Goal: Information Seeking & Learning: Learn about a topic

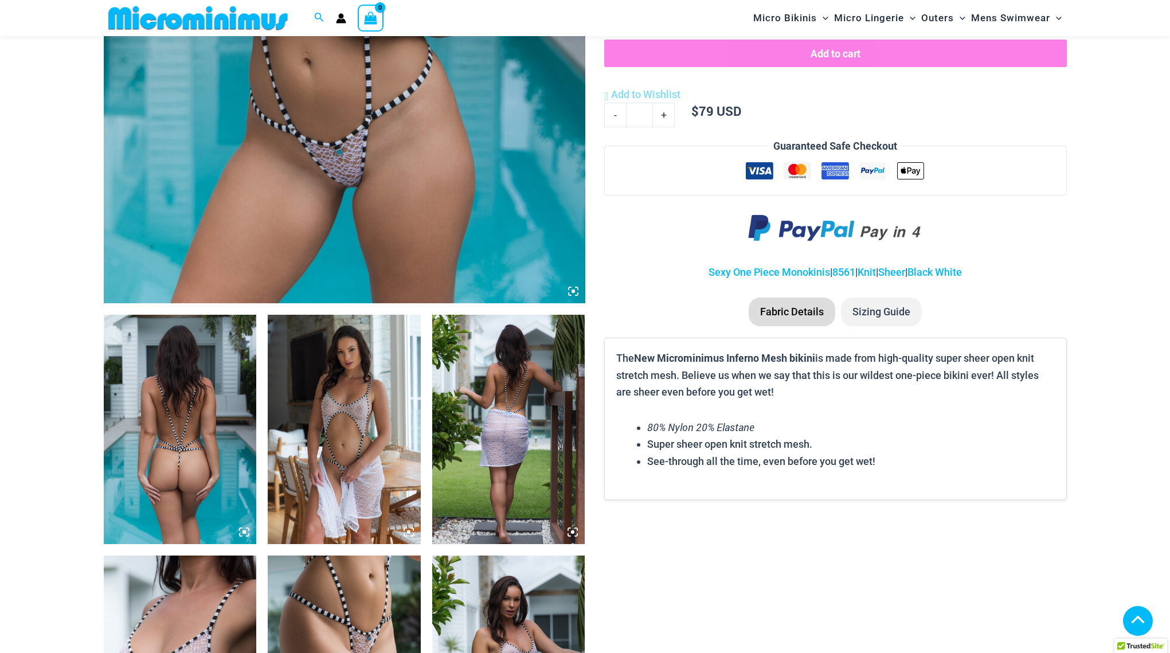
scroll to position [697, 0]
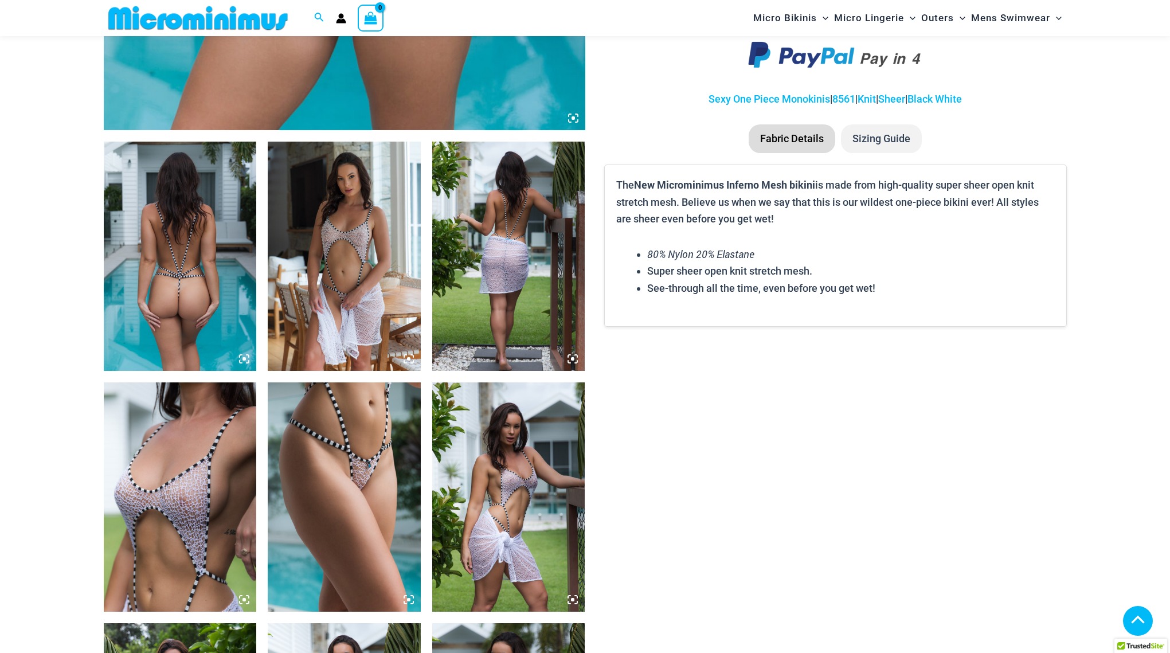
type input "**********"
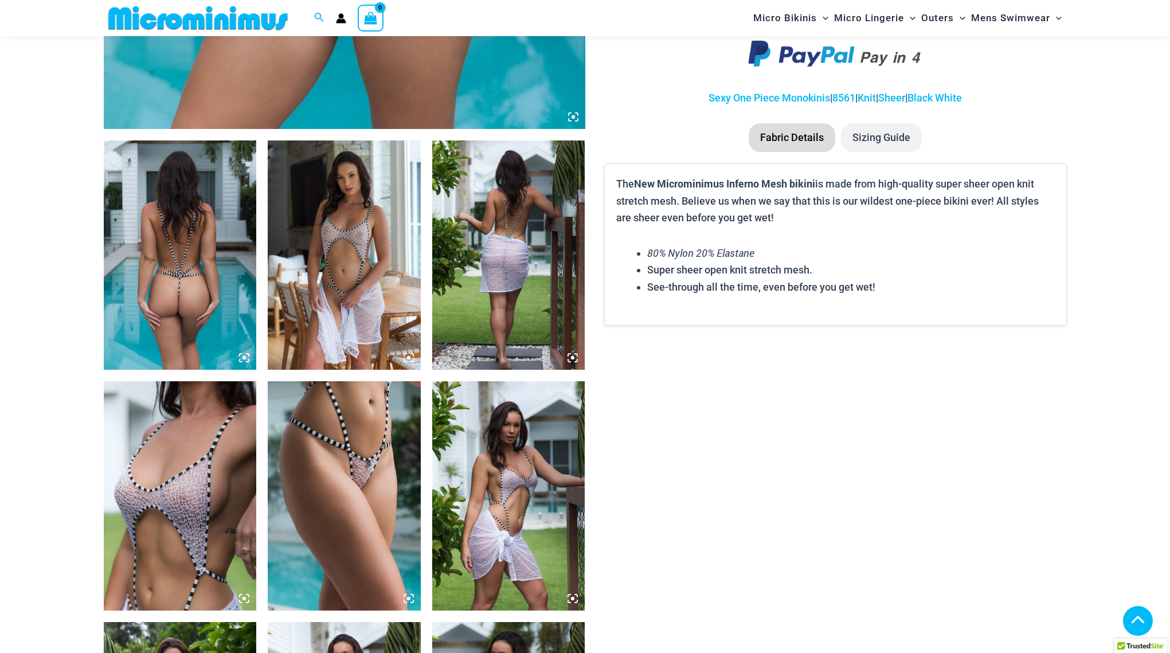
scroll to position [699, 0]
click at [346, 443] on img at bounding box center [344, 495] width 153 height 229
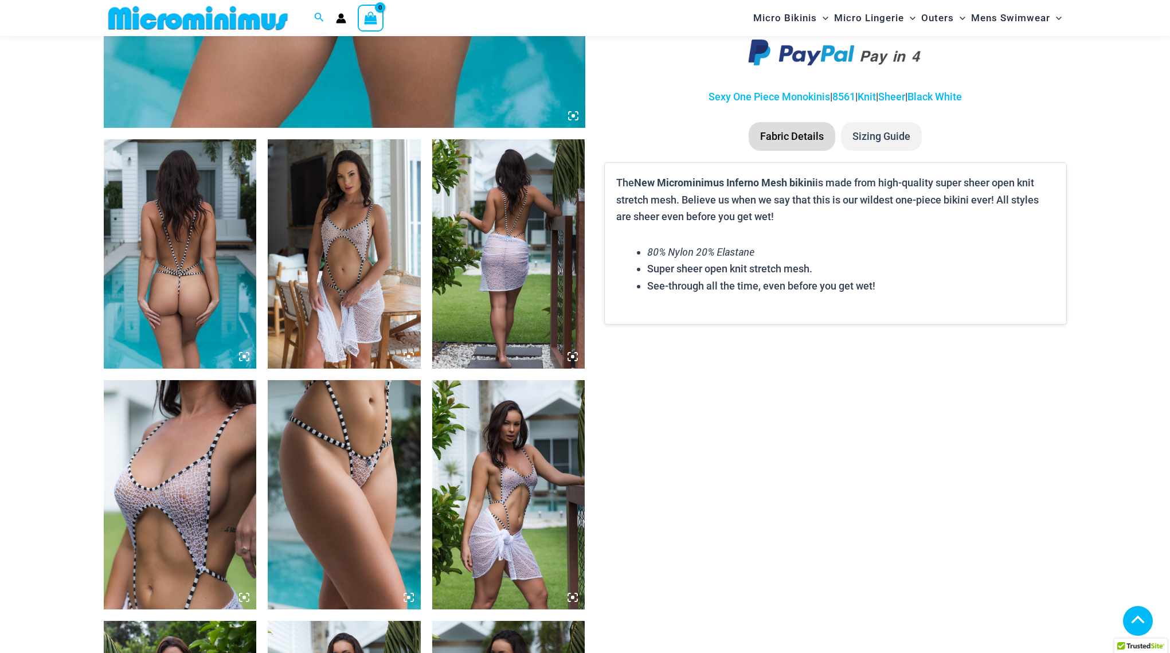
click at [410, 601] on icon at bounding box center [409, 597] width 10 height 10
click at [407, 600] on icon at bounding box center [409, 597] width 10 height 10
click at [410, 599] on icon at bounding box center [408, 597] width 3 height 3
click at [340, 498] on img at bounding box center [344, 494] width 153 height 229
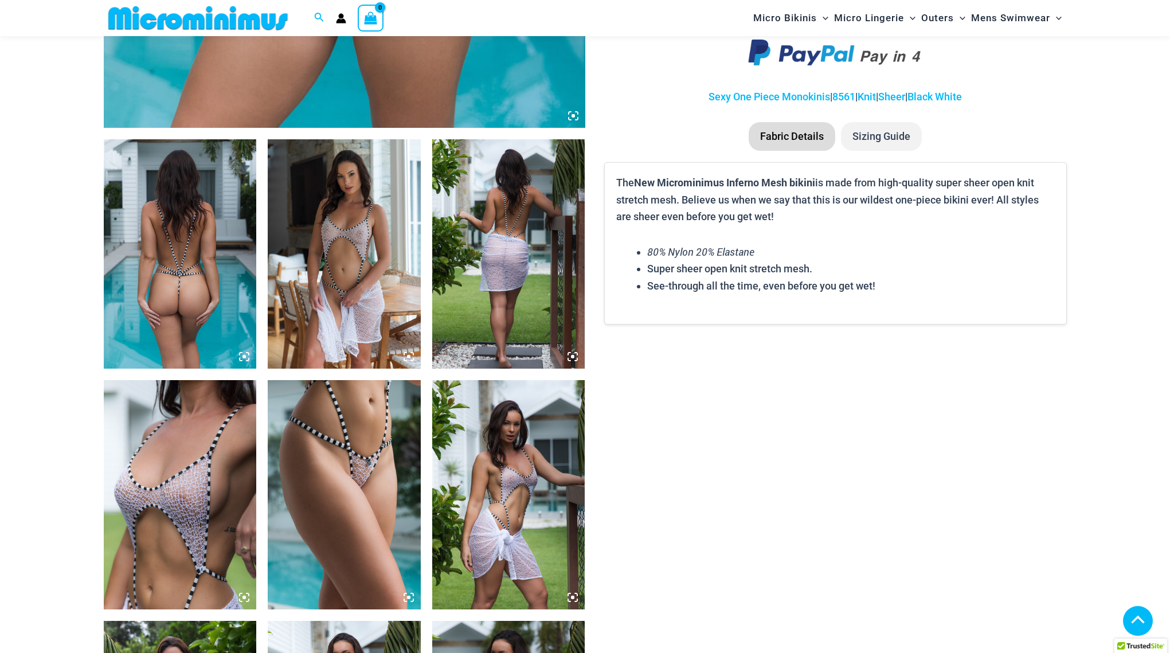
click at [341, 498] on img at bounding box center [344, 494] width 153 height 229
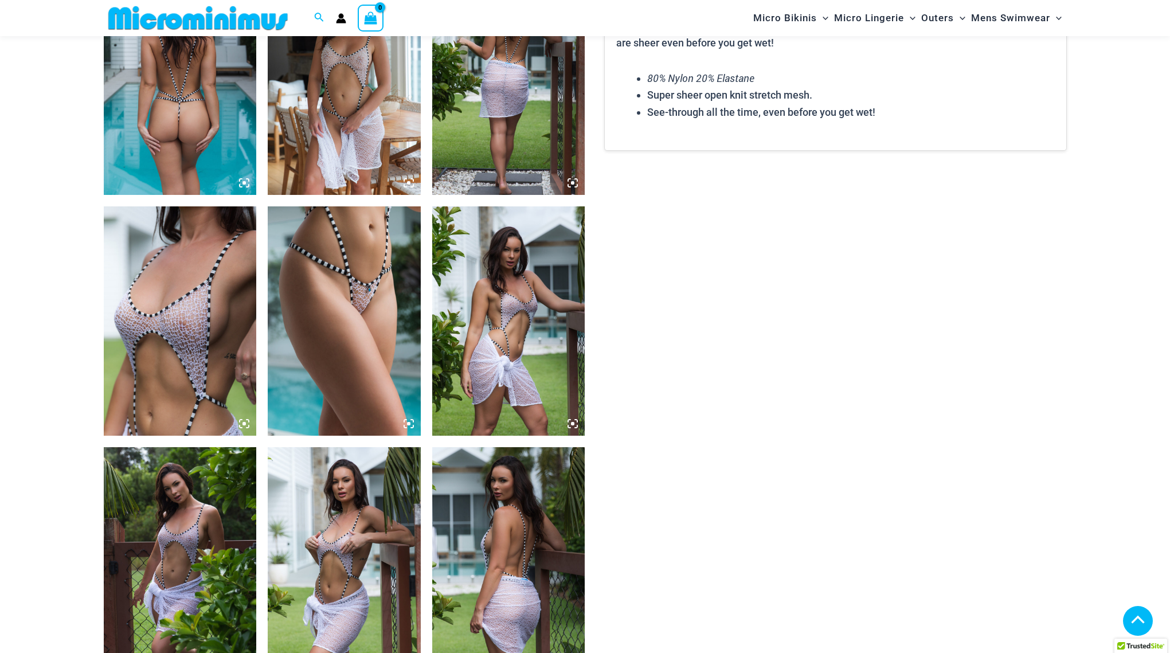
scroll to position [548, 0]
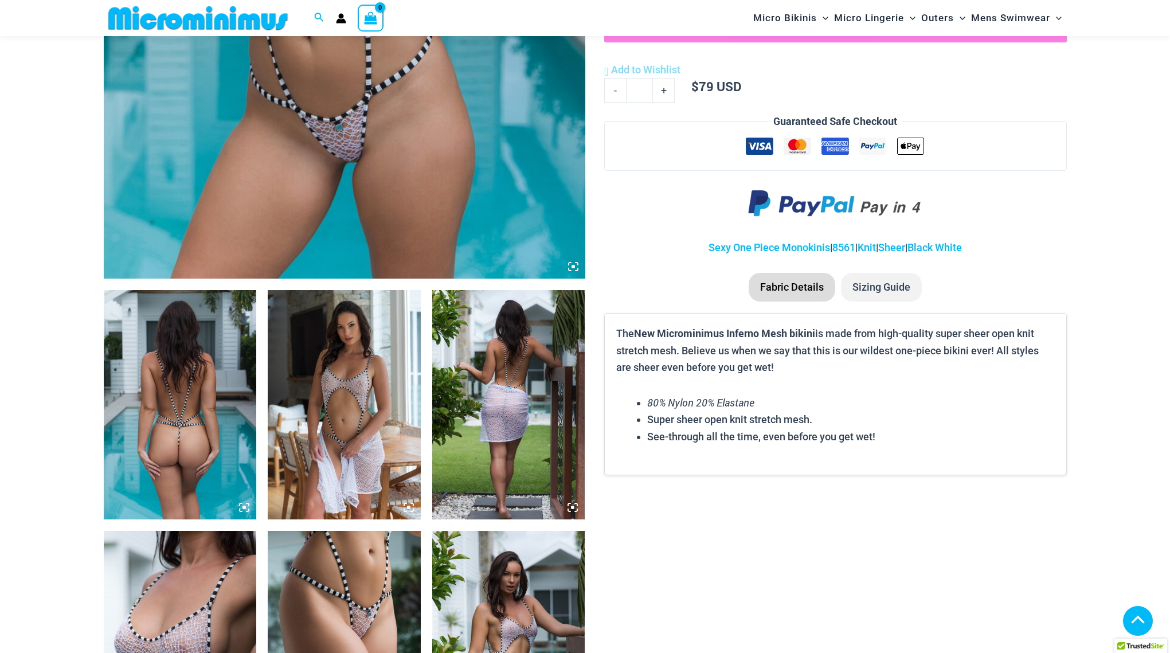
click at [571, 268] on icon at bounding box center [573, 267] width 10 height 10
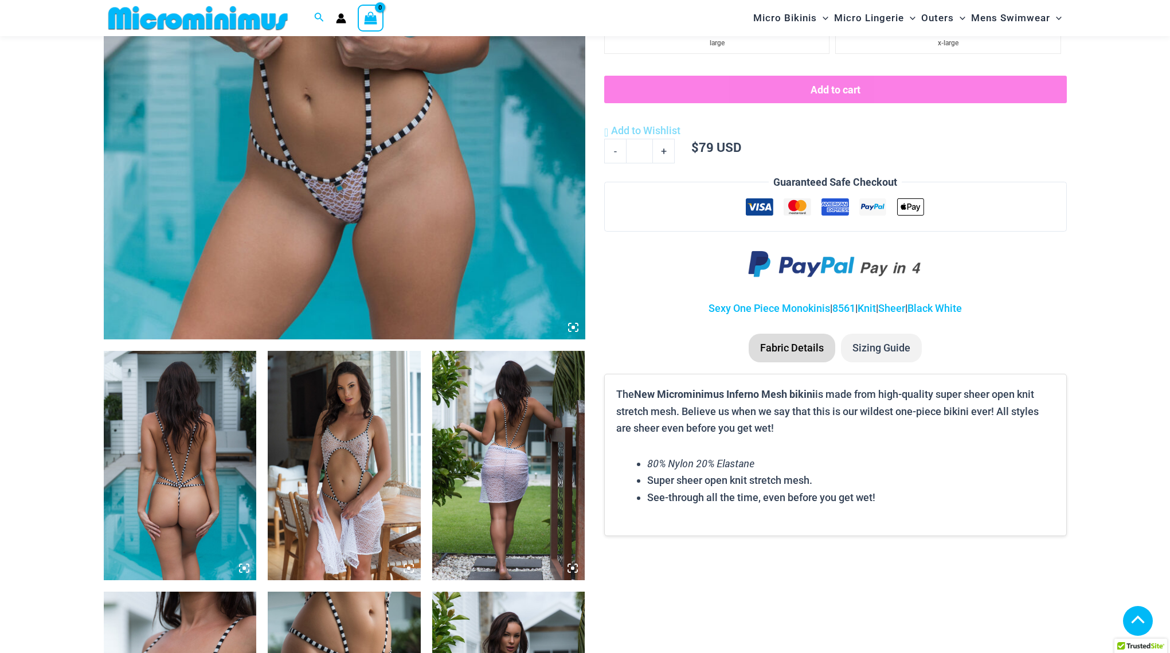
scroll to position [158, 0]
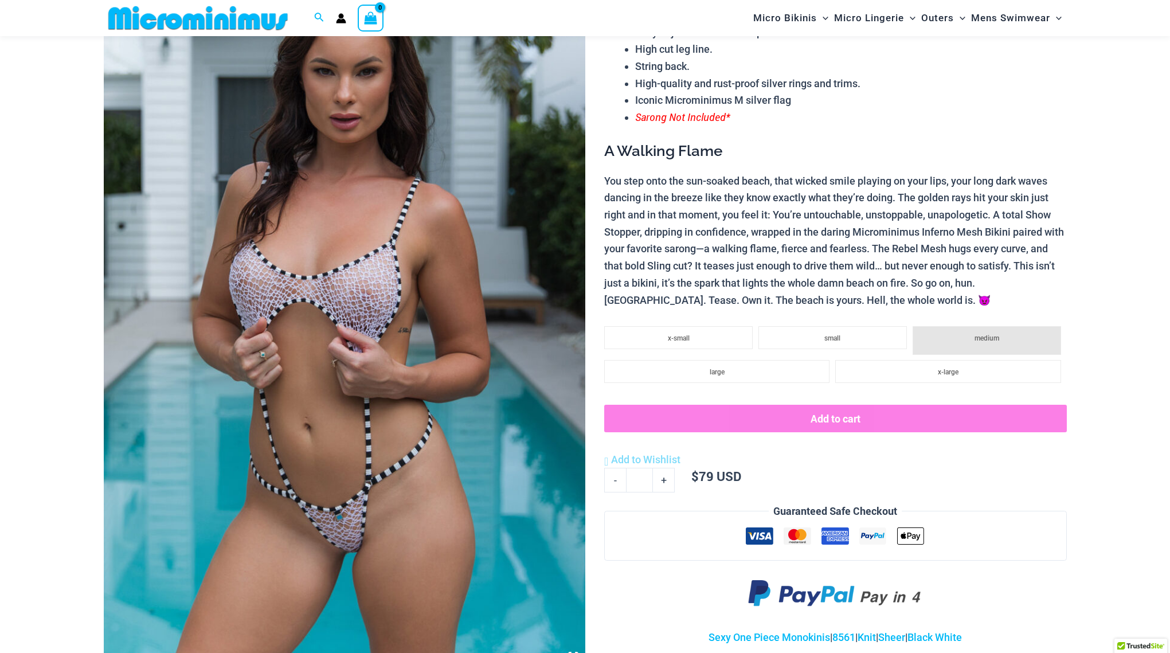
click at [433, 273] on img at bounding box center [345, 307] width 482 height 723
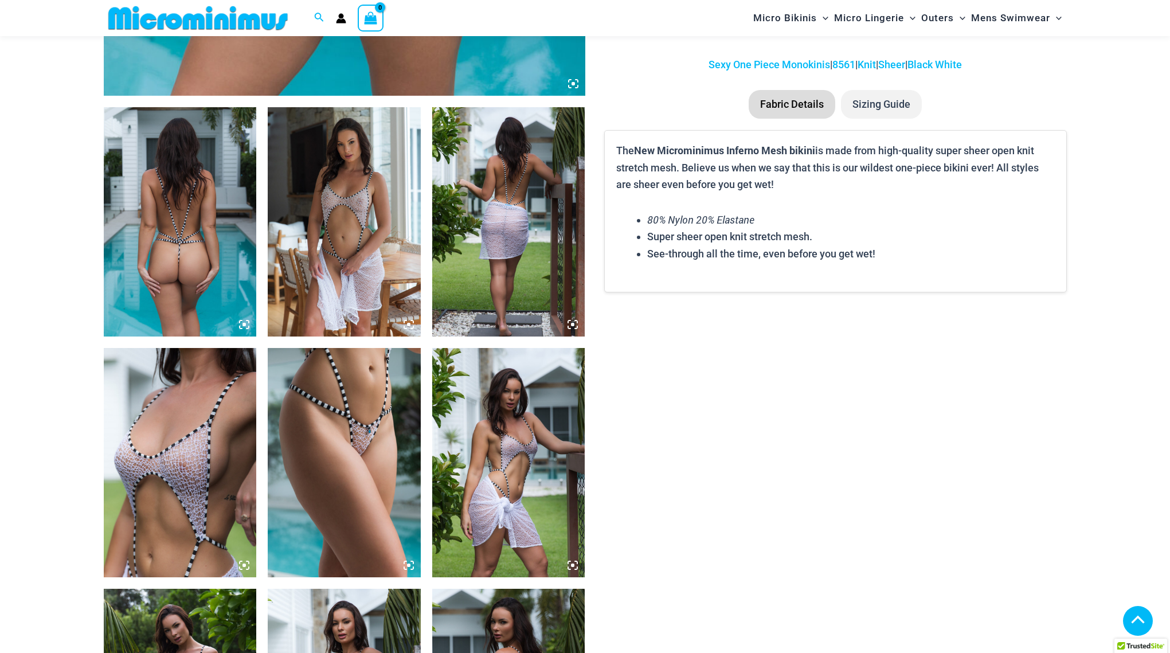
scroll to position [337, 0]
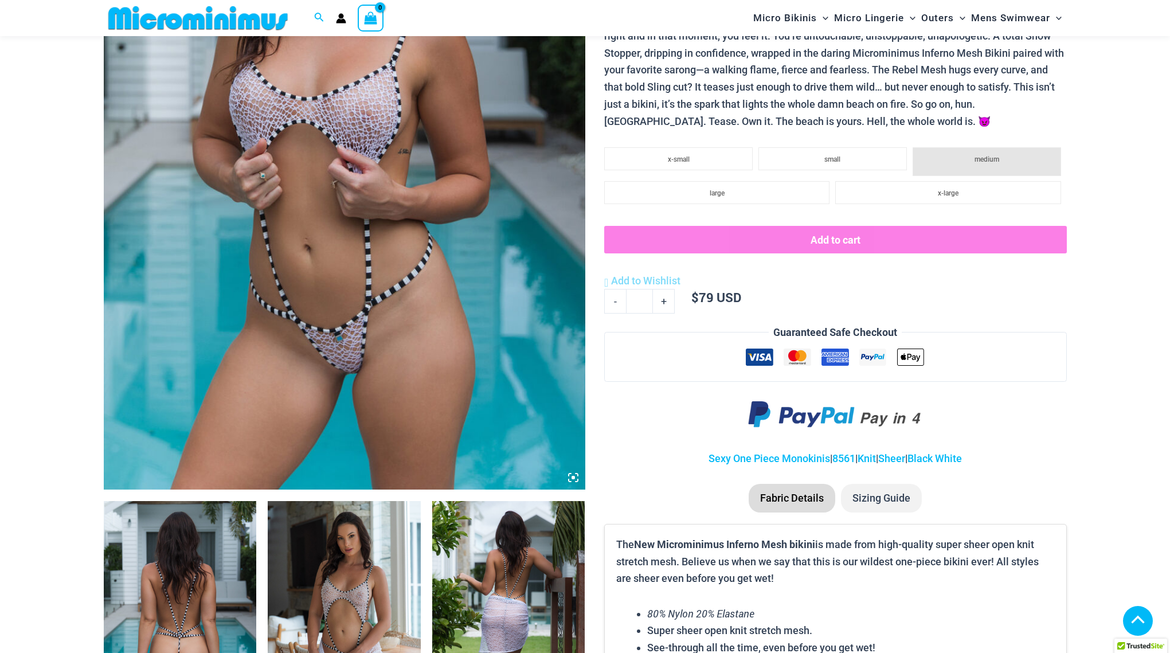
click at [340, 236] on img at bounding box center [345, 128] width 482 height 723
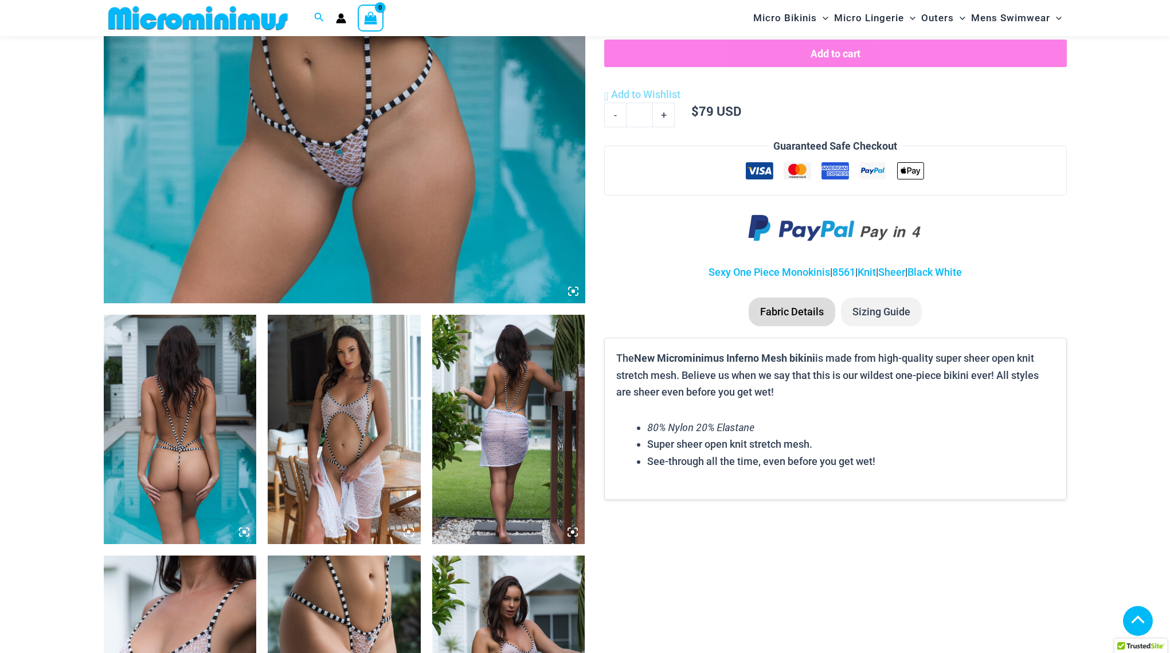
scroll to position [729, 0]
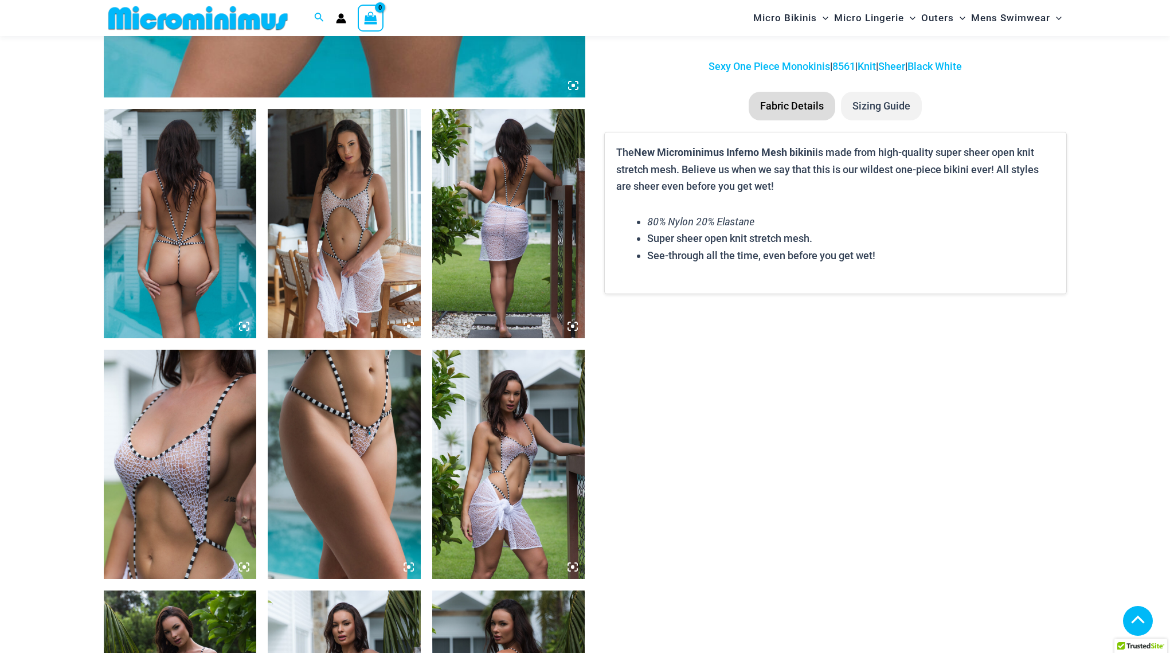
click at [338, 205] on img at bounding box center [344, 223] width 153 height 229
click at [355, 272] on img at bounding box center [344, 223] width 153 height 229
click at [356, 274] on img at bounding box center [344, 223] width 153 height 229
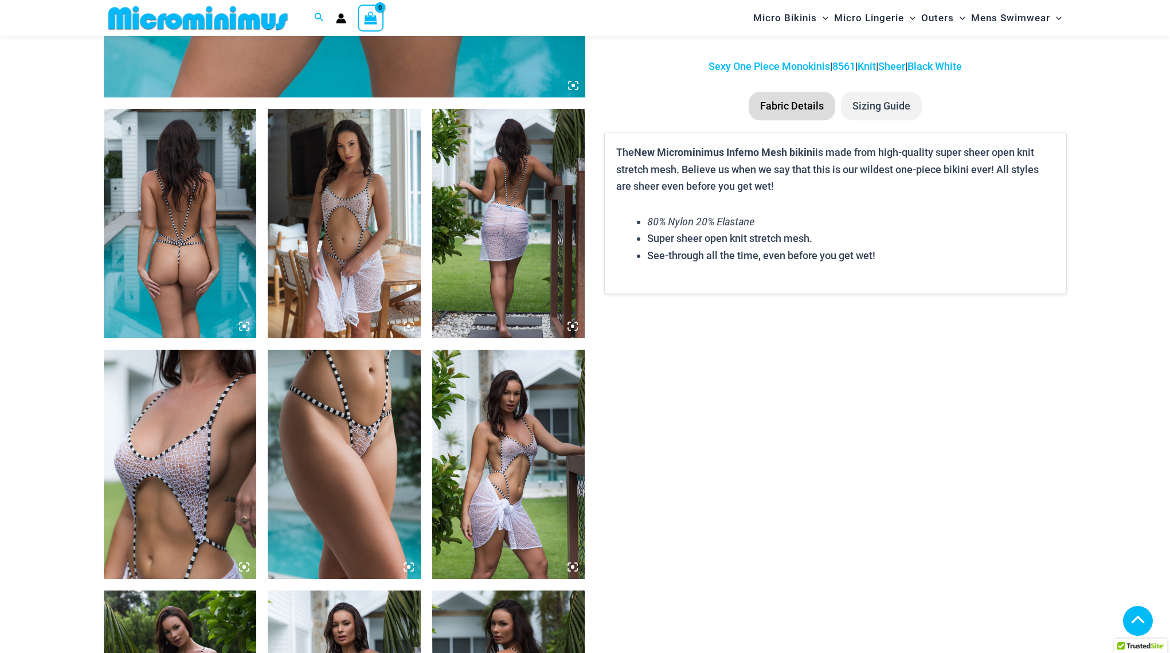
click at [375, 427] on img at bounding box center [344, 464] width 153 height 229
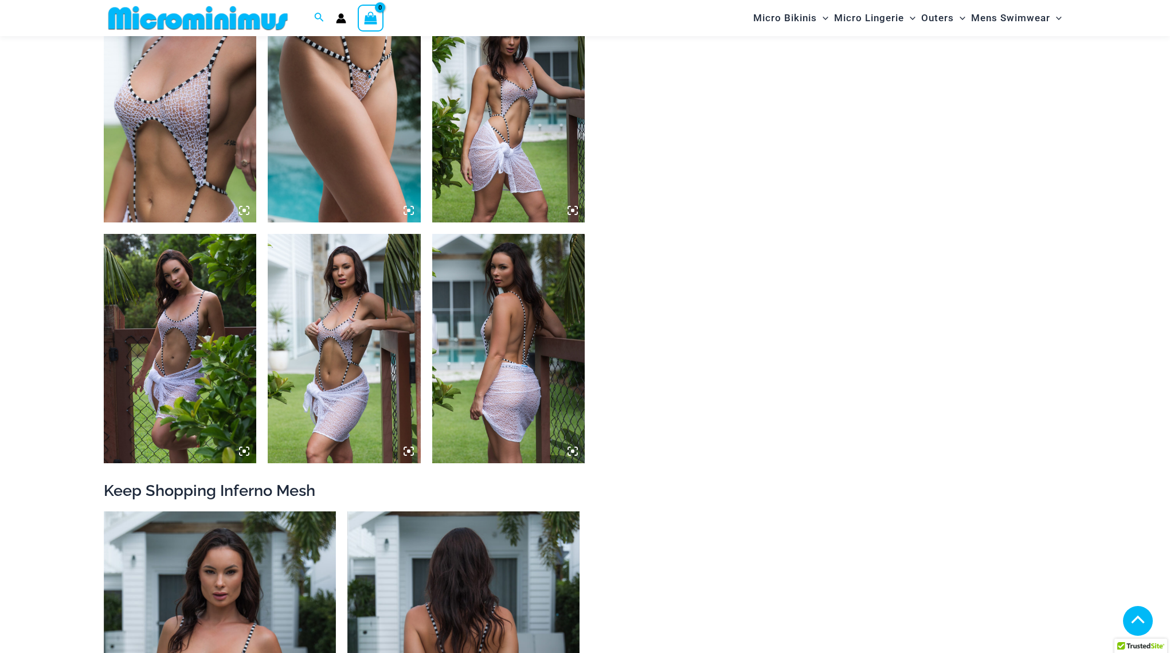
scroll to position [1474, 0]
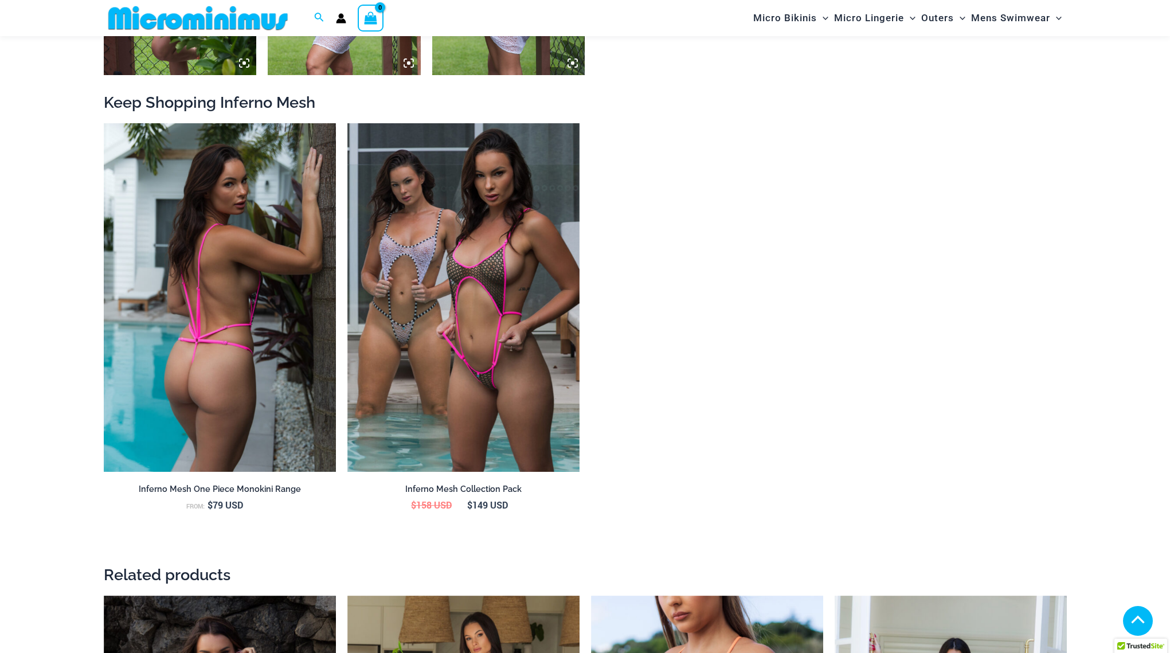
click at [181, 358] on img at bounding box center [220, 297] width 232 height 349
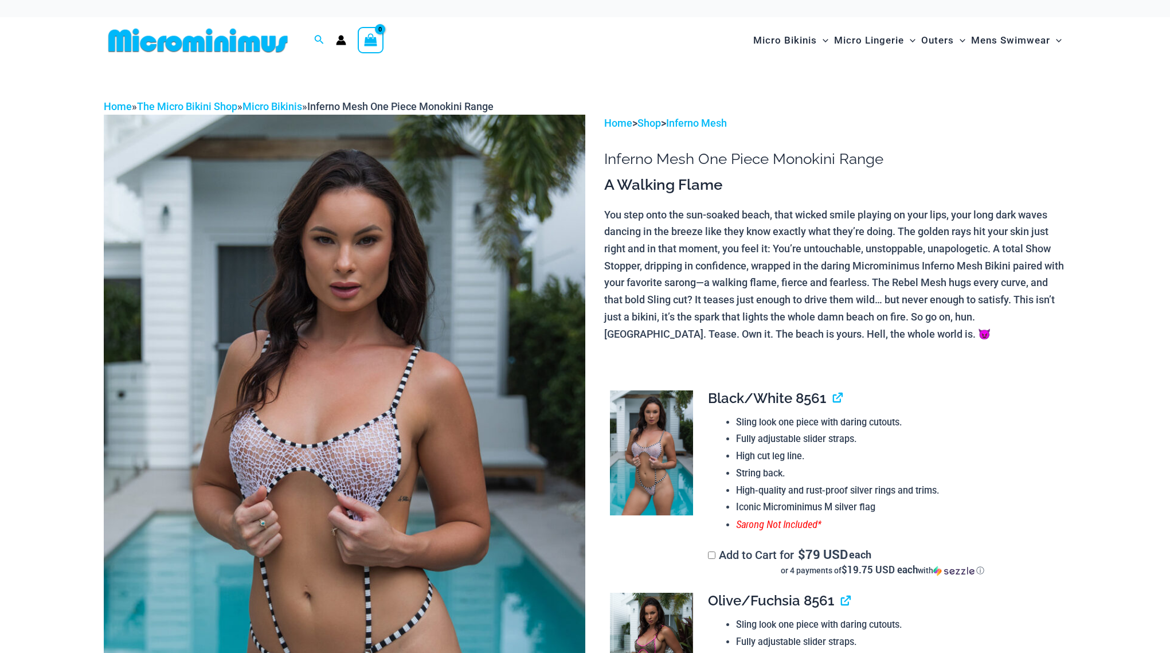
click at [389, 391] on img at bounding box center [345, 476] width 482 height 723
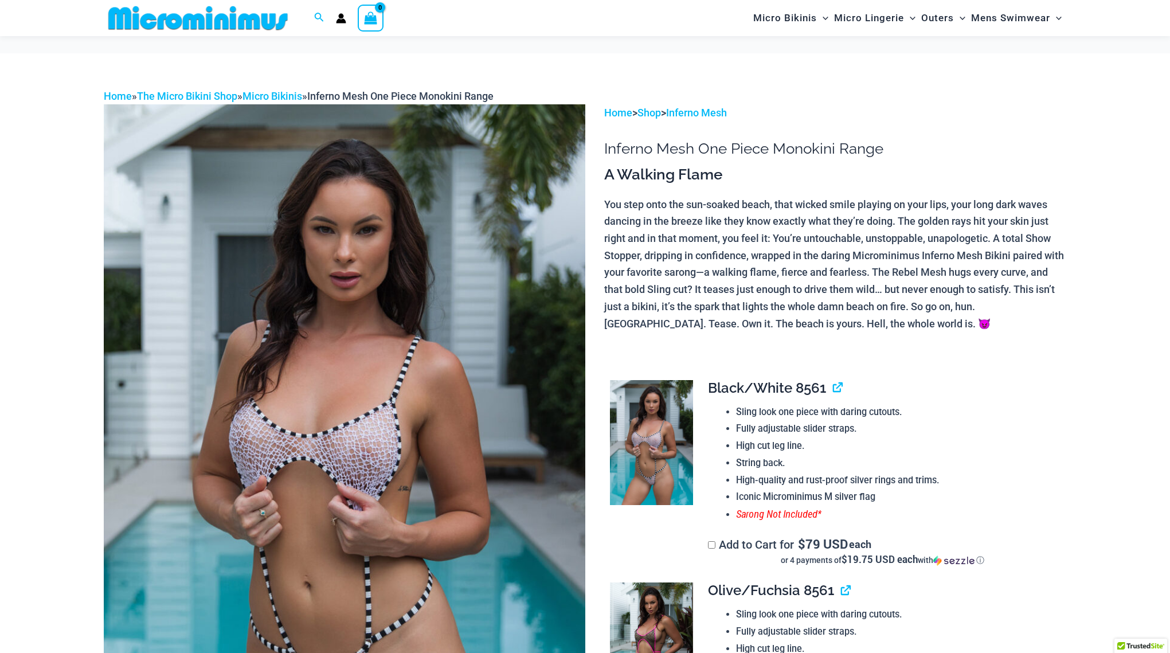
type input "**********"
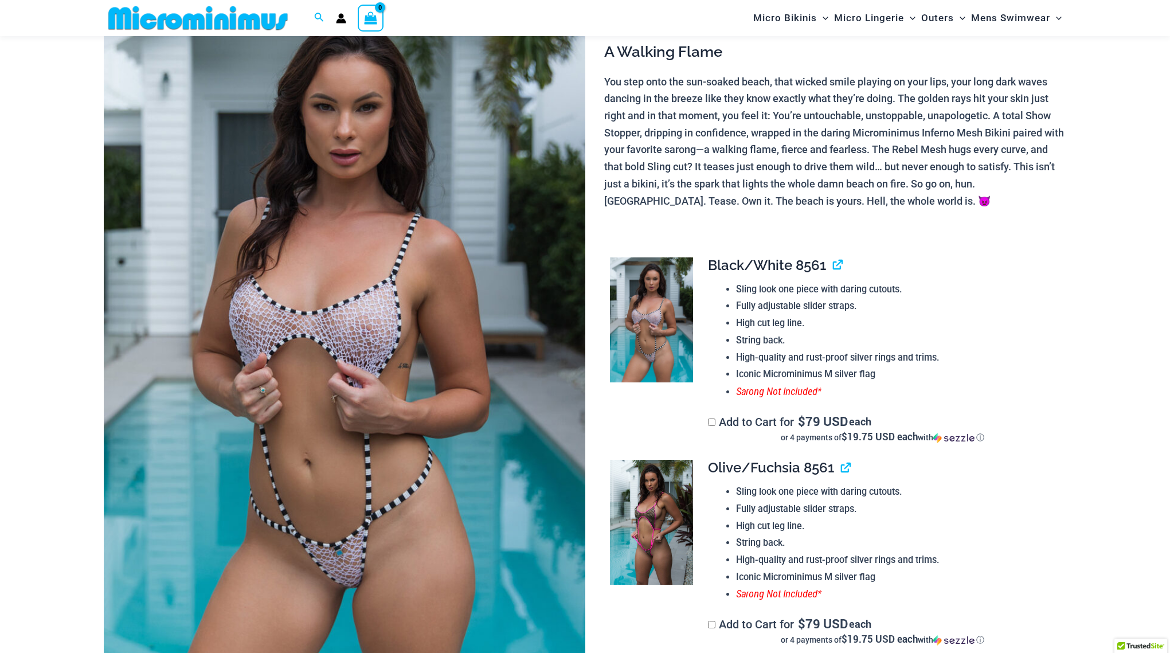
scroll to position [202, 0]
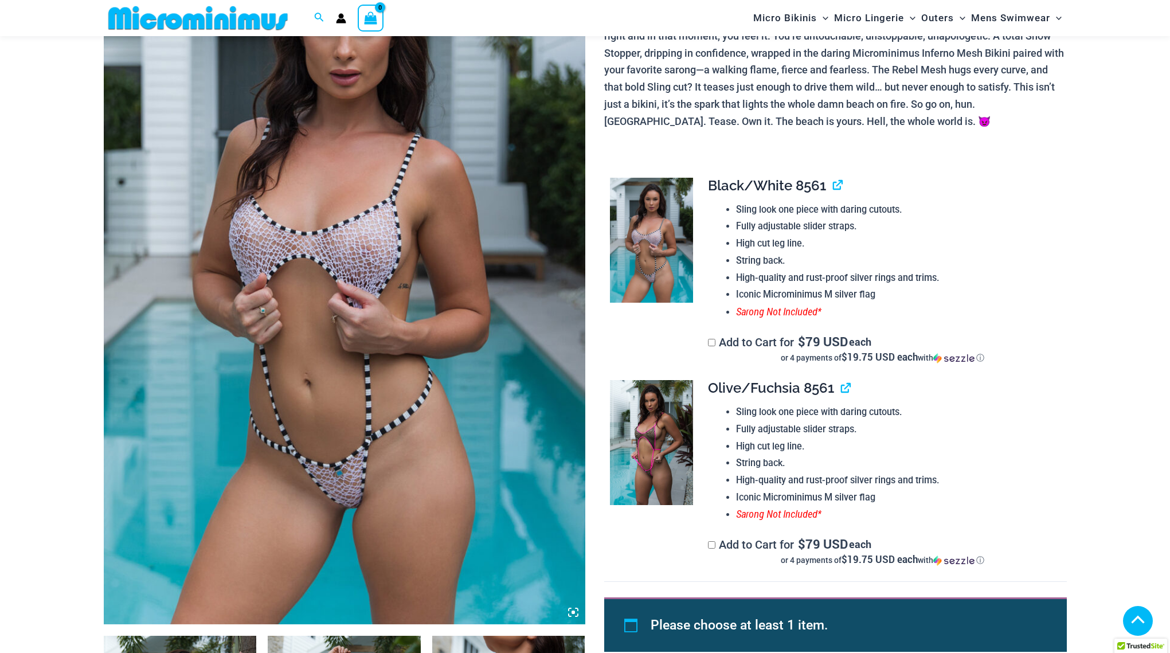
click at [569, 612] on icon at bounding box center [573, 612] width 10 height 10
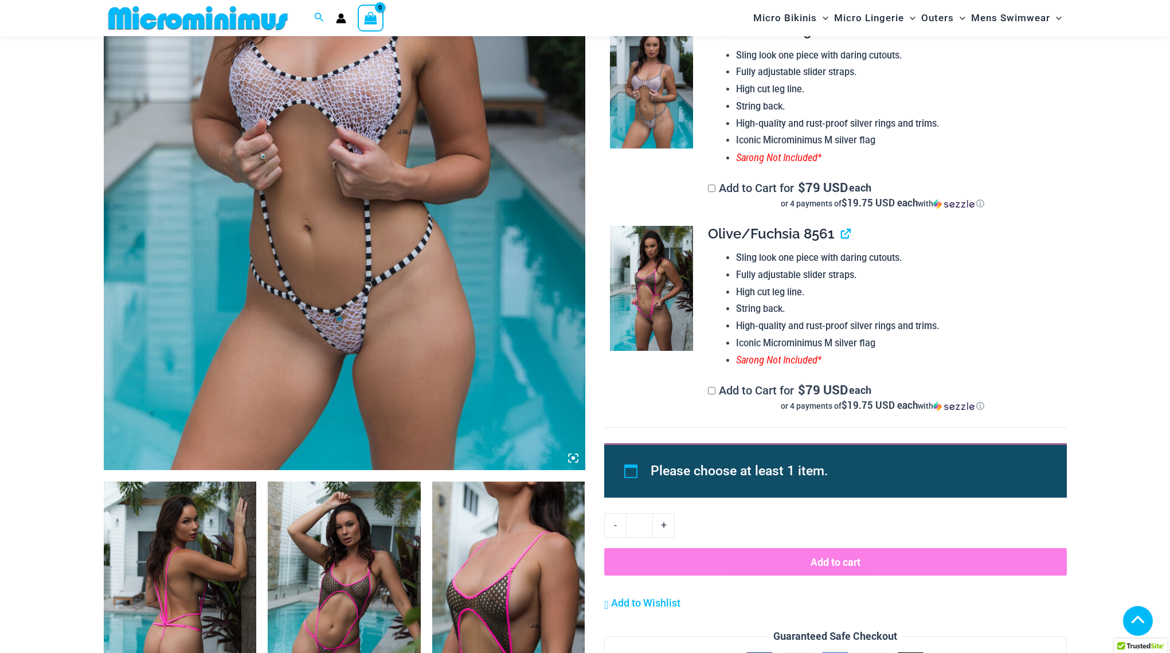
scroll to position [451, 0]
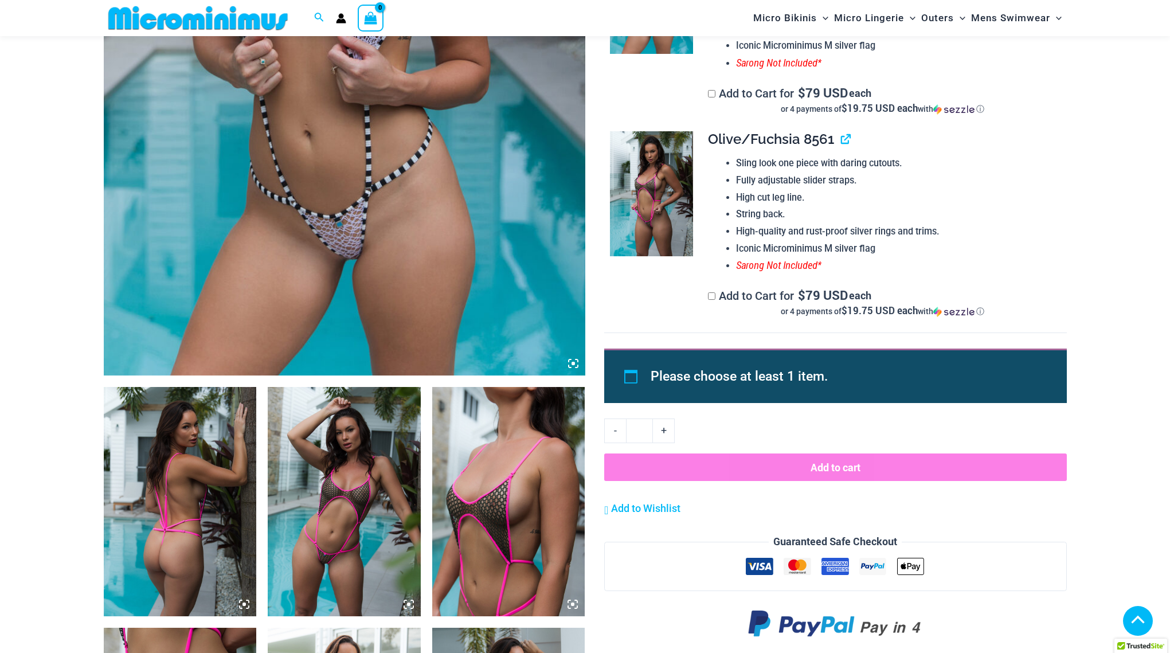
click at [575, 358] on div at bounding box center [345, 14] width 482 height 723
click at [575, 358] on icon at bounding box center [573, 363] width 10 height 10
drag, startPoint x: 575, startPoint y: 358, endPoint x: 573, endPoint y: 365, distance: 6.5
click at [575, 363] on icon at bounding box center [573, 363] width 10 height 10
click at [573, 365] on icon at bounding box center [573, 363] width 3 height 3
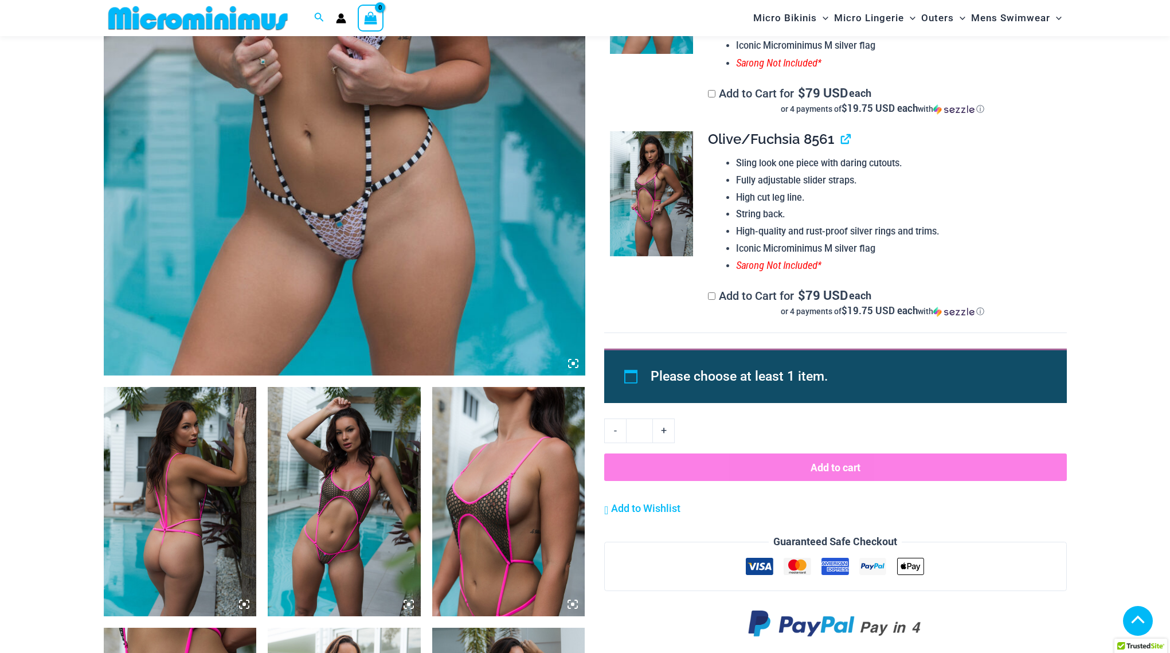
click at [573, 365] on icon at bounding box center [573, 363] width 3 height 3
click at [503, 460] on img at bounding box center [508, 501] width 153 height 229
click at [365, 521] on img at bounding box center [344, 501] width 153 height 229
click at [173, 480] on img at bounding box center [180, 501] width 153 height 229
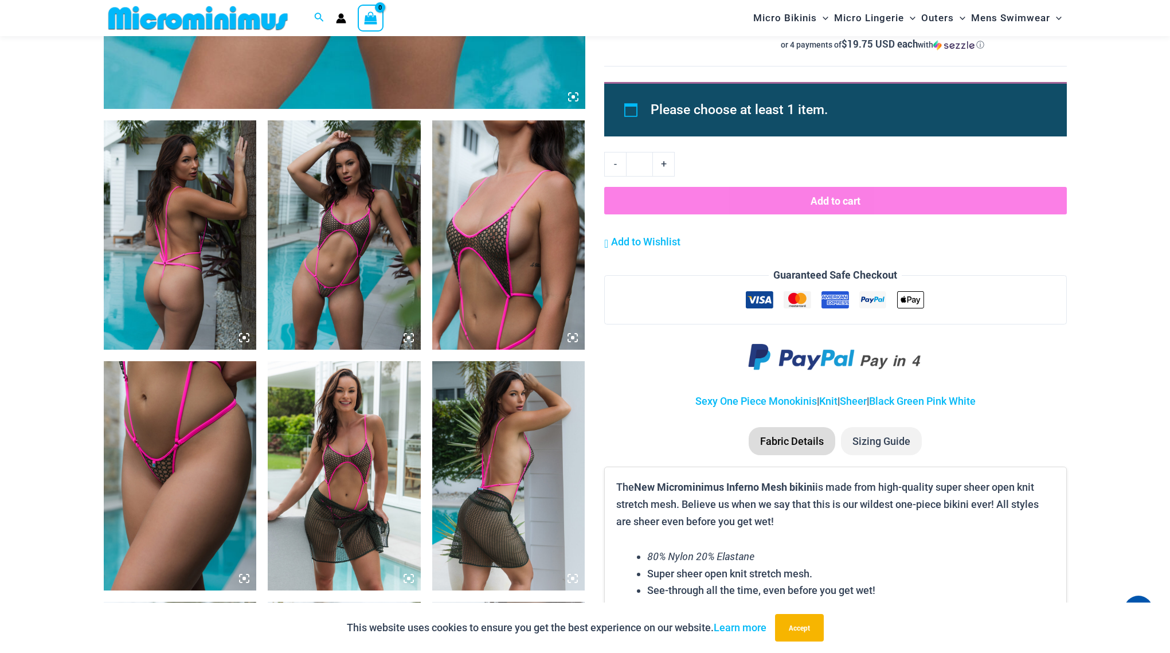
scroll to position [813, 0]
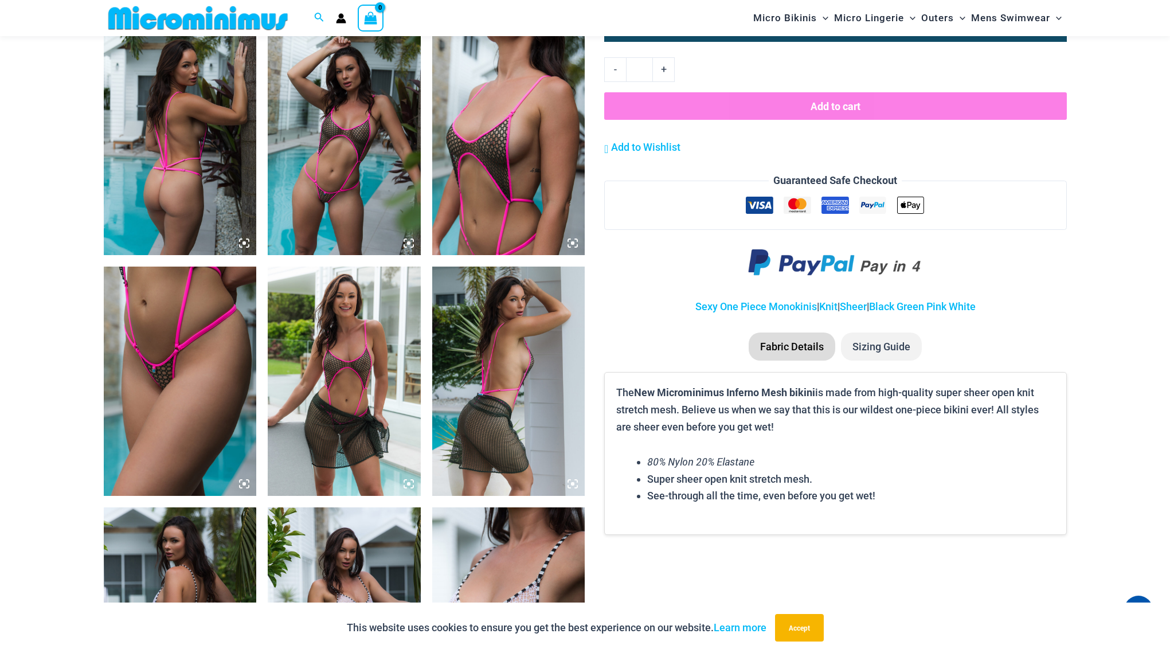
click at [187, 364] on img at bounding box center [180, 381] width 153 height 229
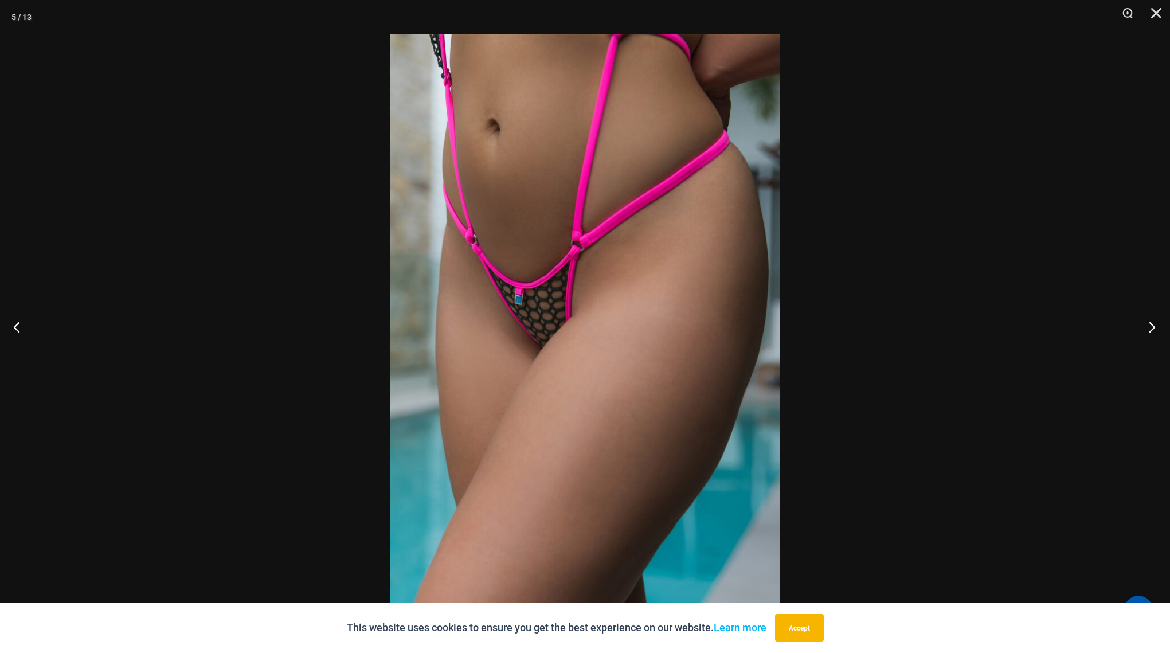
click at [1154, 328] on button "Next" at bounding box center [1148, 326] width 43 height 57
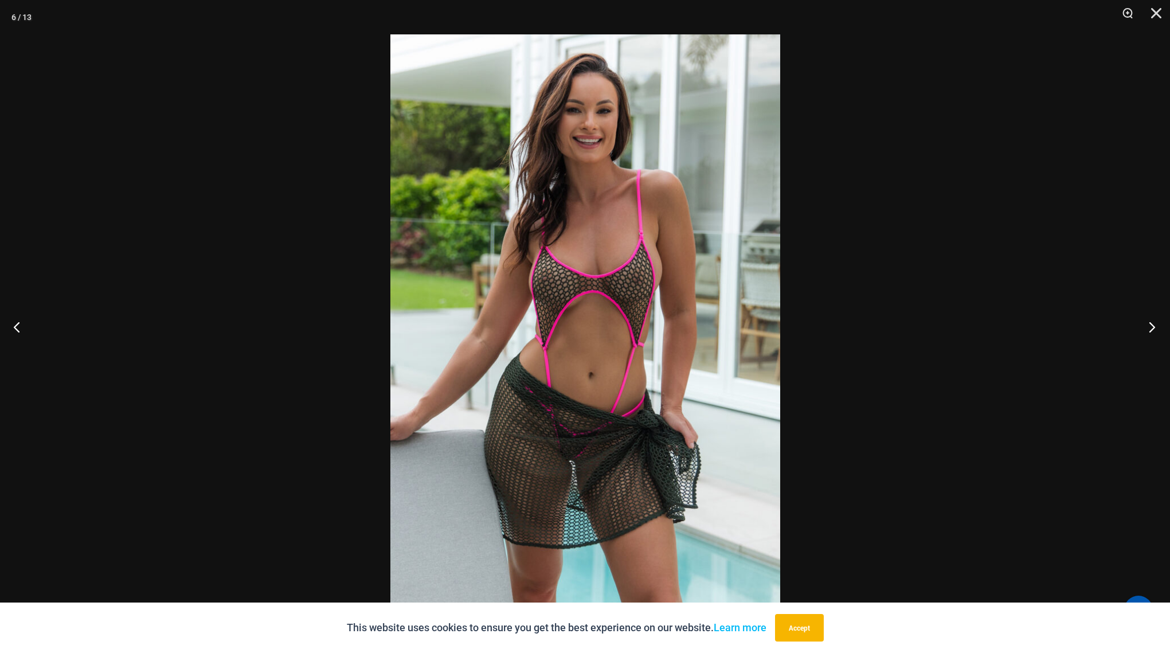
click at [1154, 327] on button "Next" at bounding box center [1148, 326] width 43 height 57
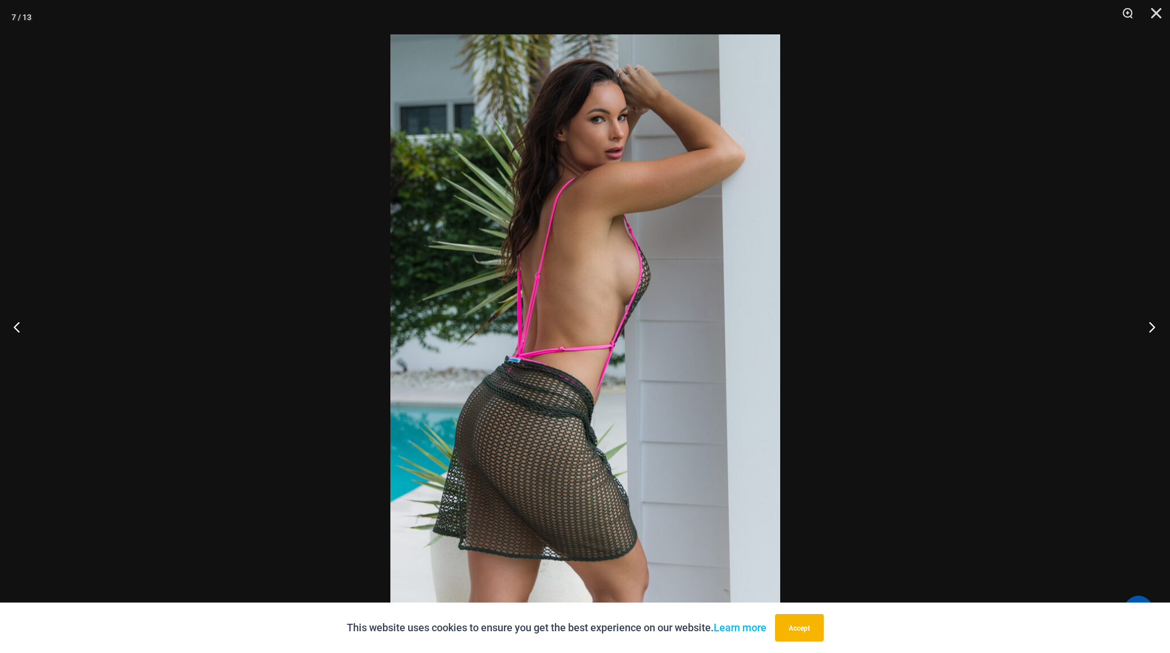
click at [1154, 327] on button "Next" at bounding box center [1148, 326] width 43 height 57
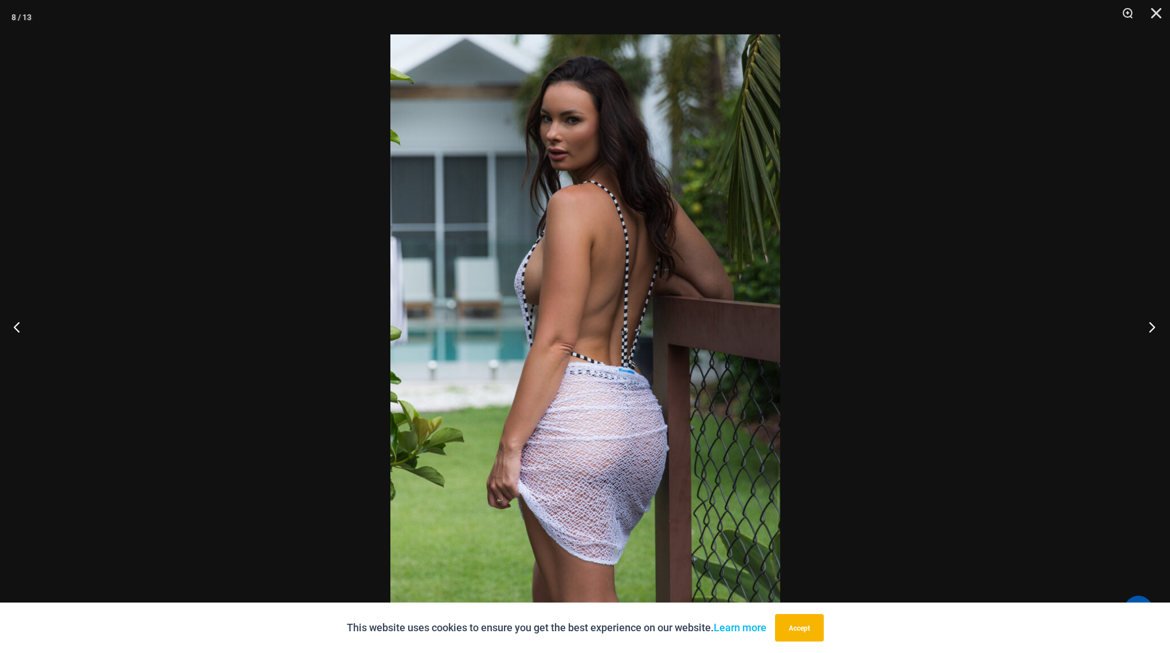
click at [1154, 327] on button "Next" at bounding box center [1148, 326] width 43 height 57
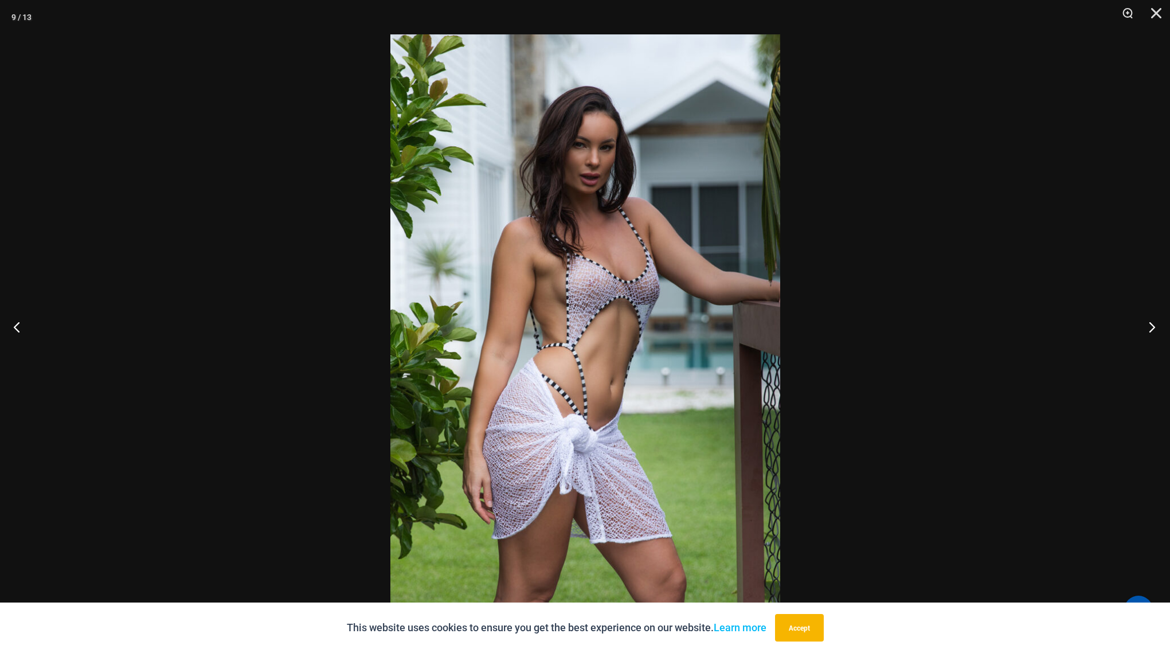
click at [1154, 327] on button "Next" at bounding box center [1148, 326] width 43 height 57
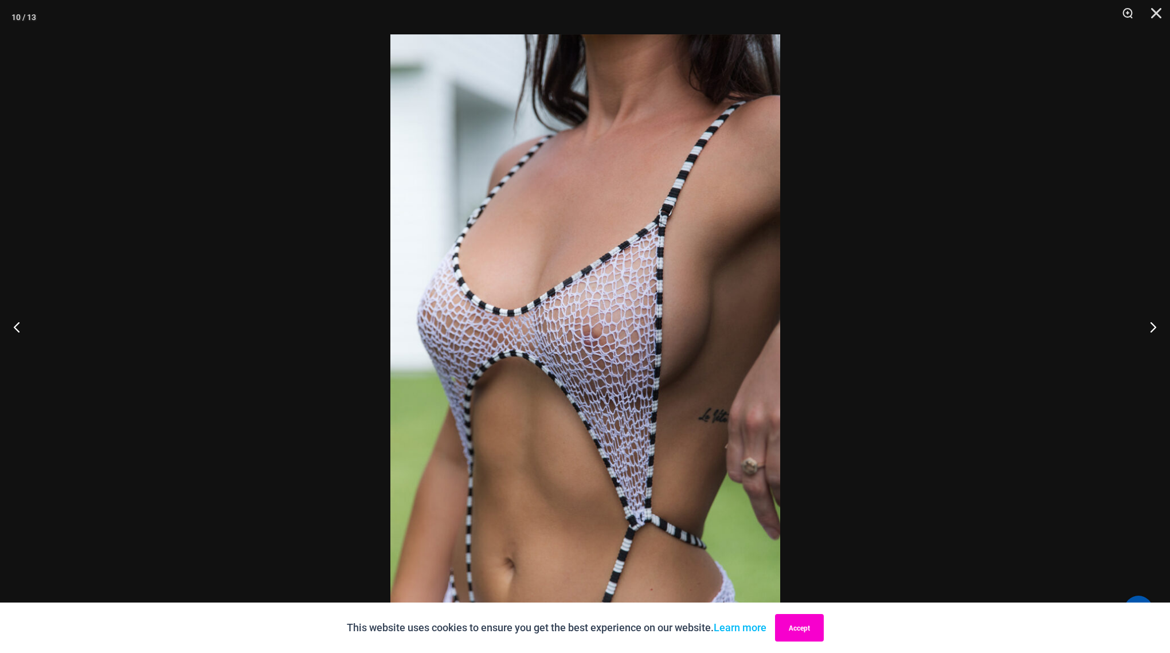
click at [819, 635] on button "Accept" at bounding box center [799, 628] width 49 height 28
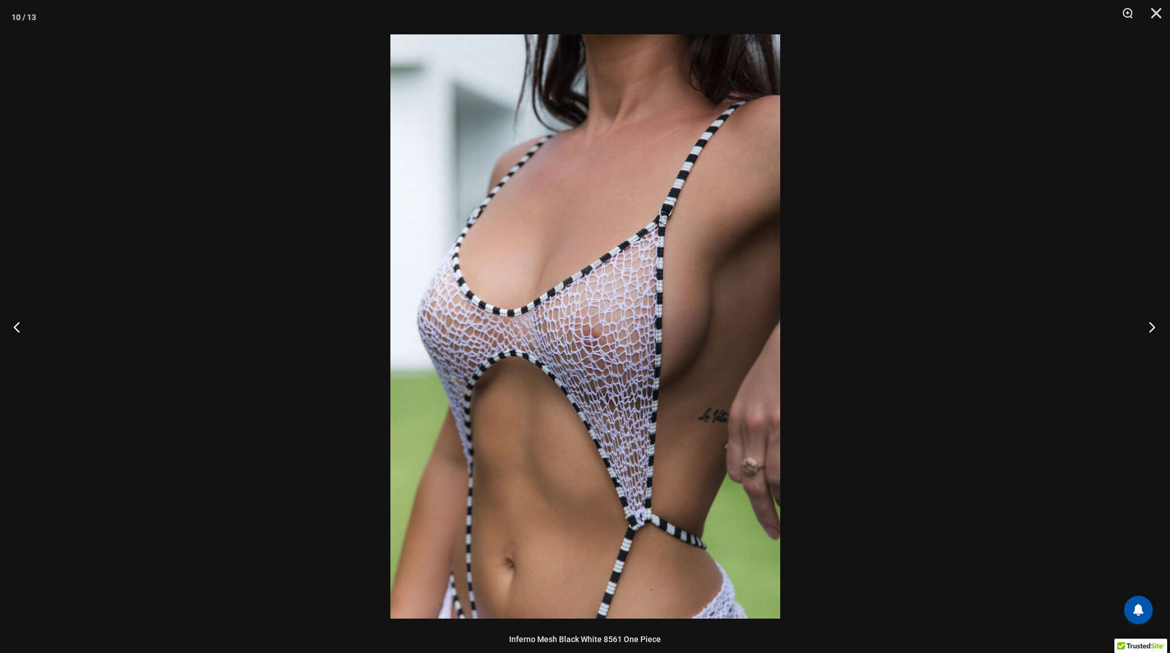
click at [1154, 333] on button "Next" at bounding box center [1148, 326] width 43 height 57
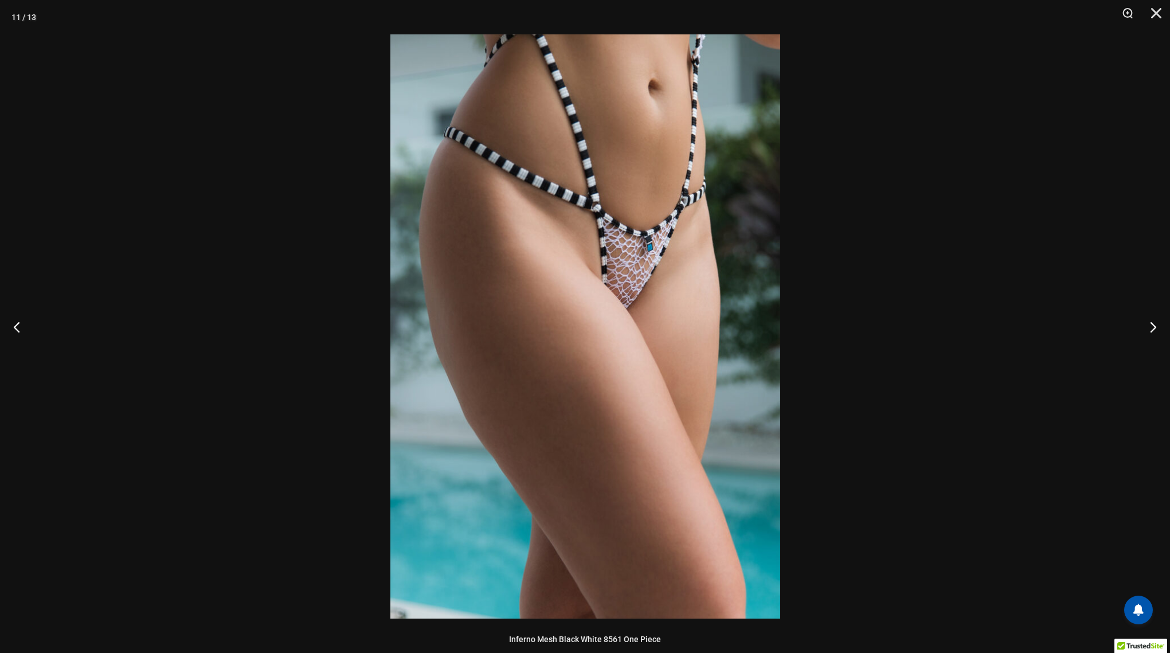
click at [635, 359] on img at bounding box center [586, 326] width 390 height 584
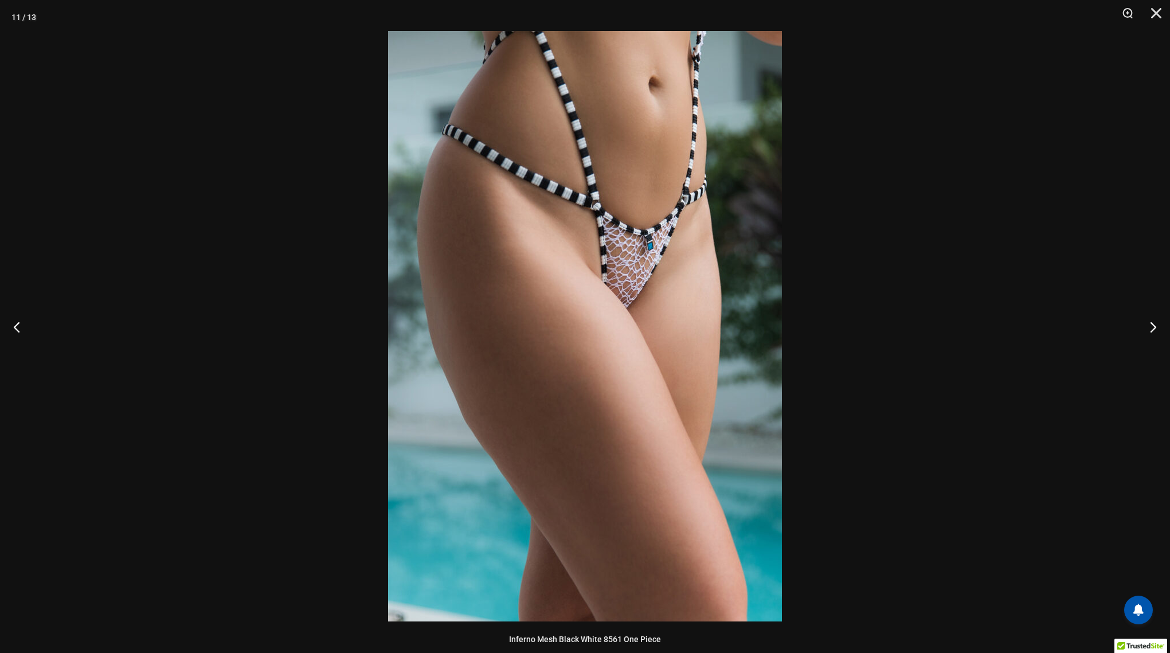
click at [635, 359] on img at bounding box center [585, 326] width 394 height 591
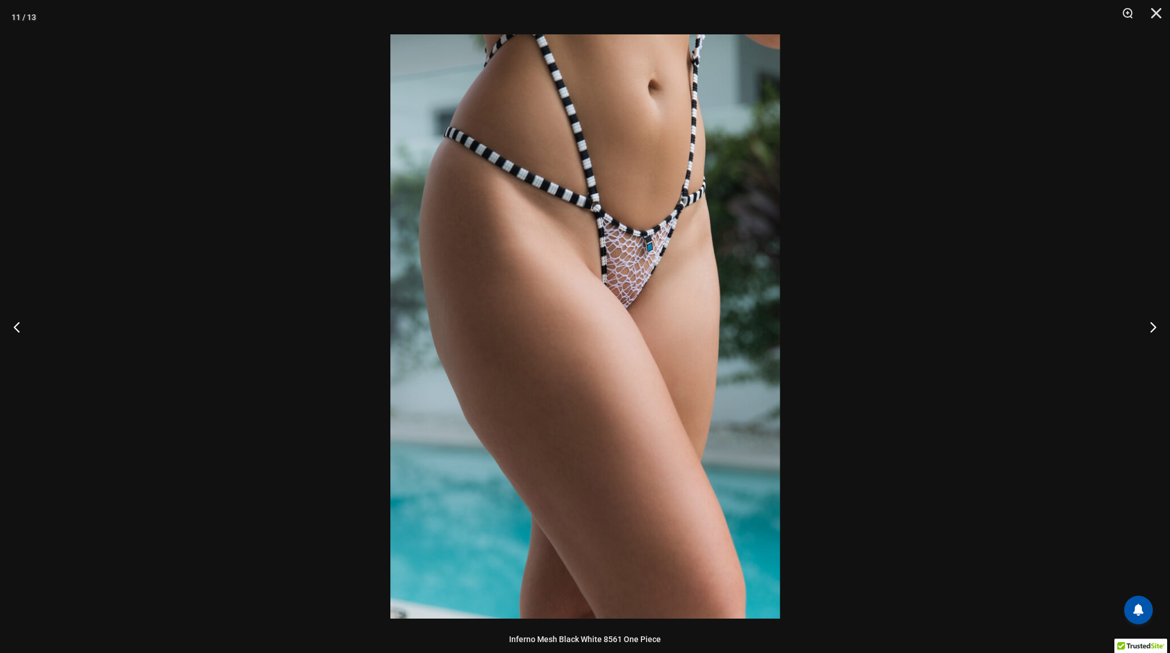
click at [669, 312] on img at bounding box center [586, 326] width 390 height 584
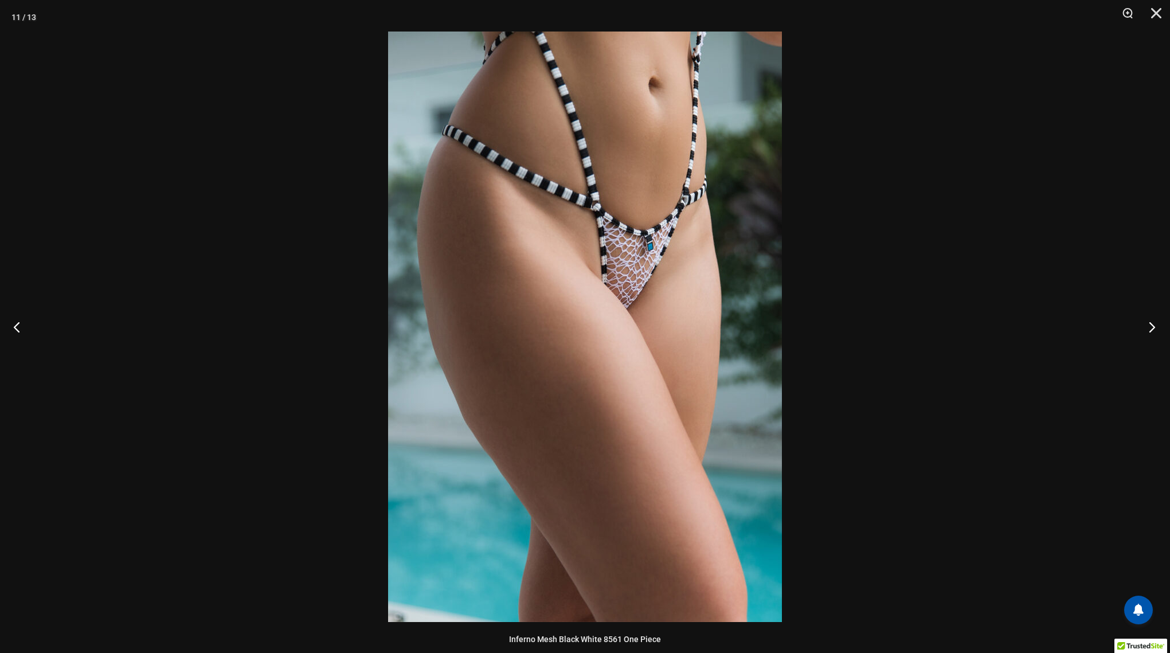
click at [1147, 320] on button "Next" at bounding box center [1148, 326] width 43 height 57
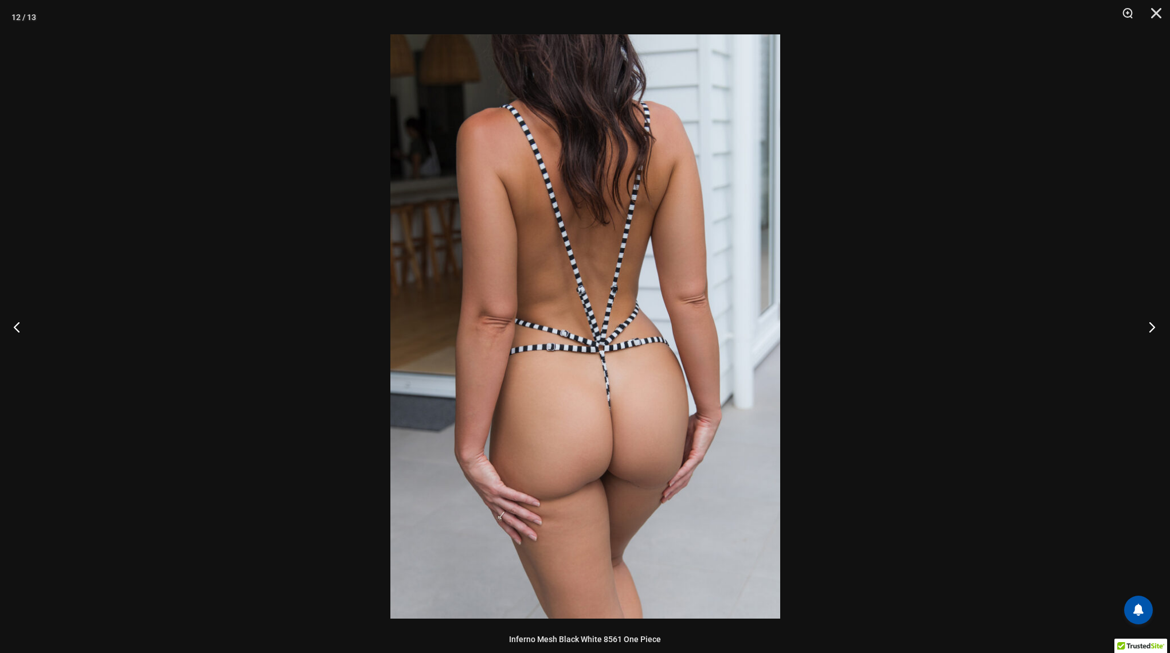
click at [1152, 323] on button "Next" at bounding box center [1148, 326] width 43 height 57
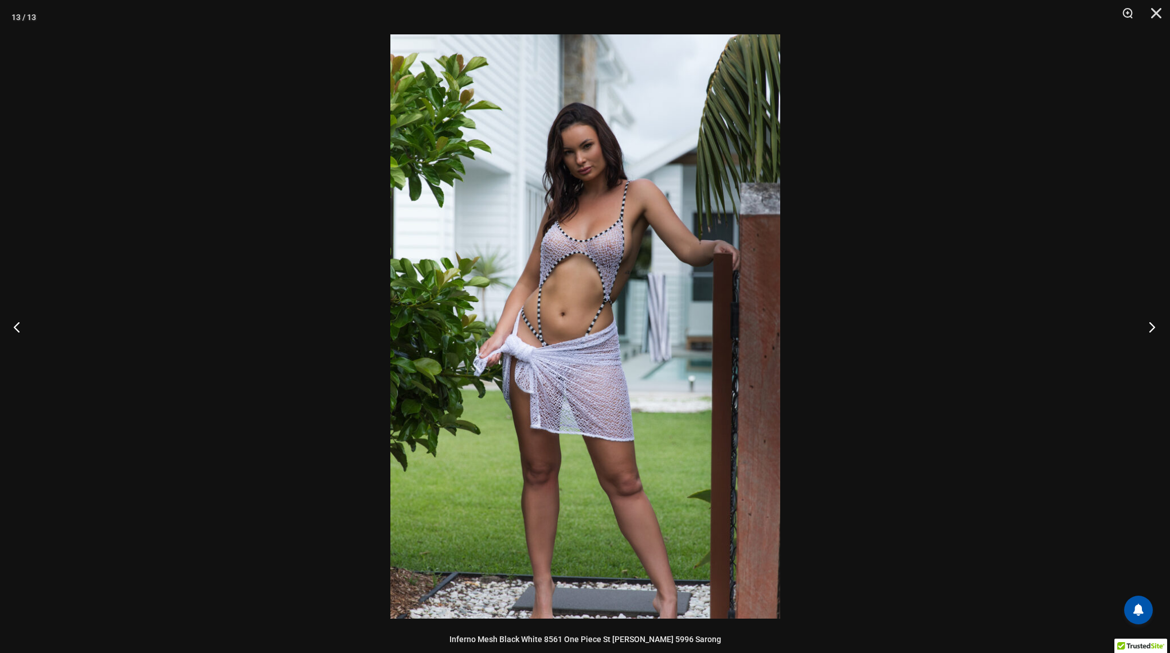
click at [1152, 323] on button "Next" at bounding box center [1148, 326] width 43 height 57
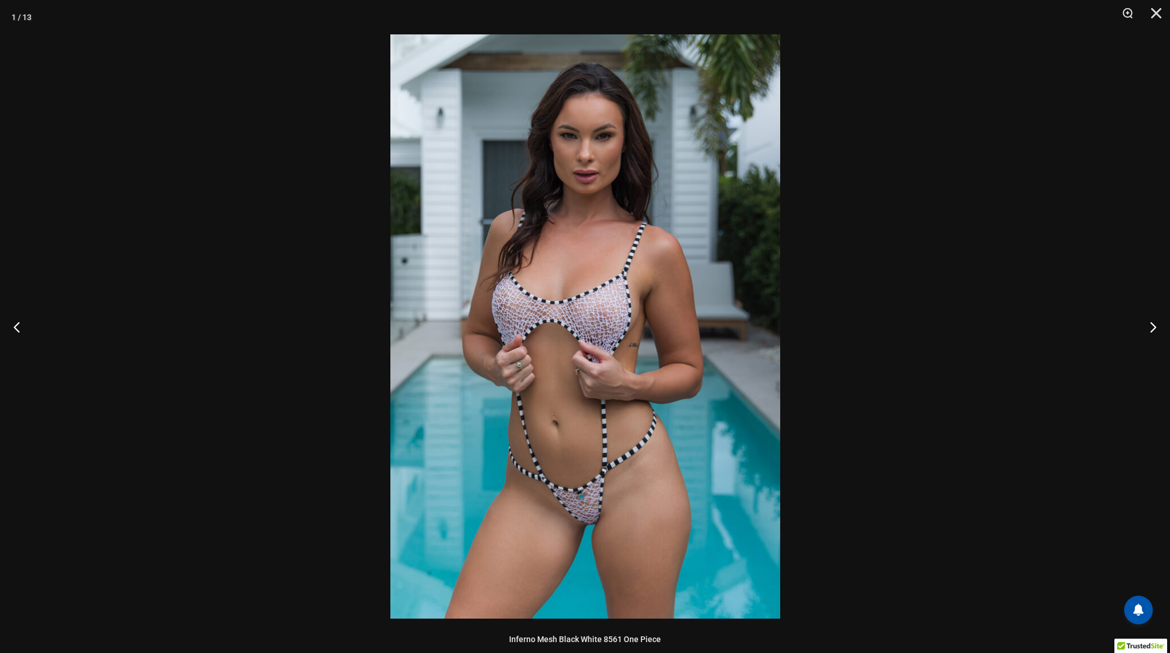
click at [752, 401] on img at bounding box center [586, 326] width 390 height 584
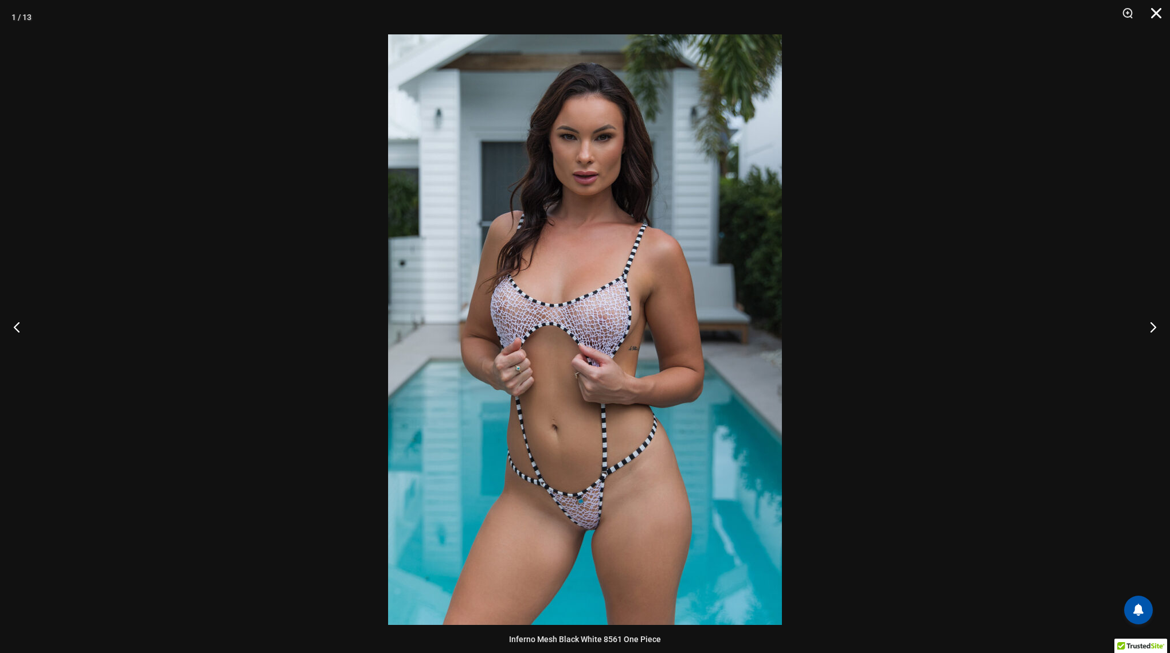
click at [1159, 14] on button "Close" at bounding box center [1152, 17] width 29 height 34
